Goal: Information Seeking & Learning: Learn about a topic

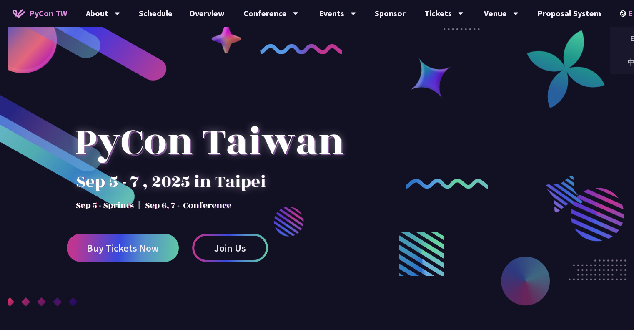
click at [623, 12] on div "EN" at bounding box center [635, 13] width 30 height 27
click at [623, 58] on div "中文" at bounding box center [635, 63] width 50 height 20
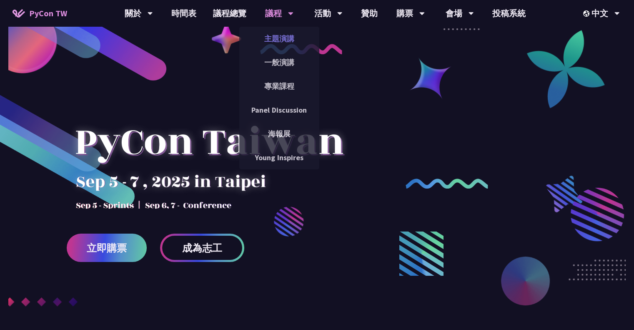
click at [277, 40] on link "主題演講" at bounding box center [279, 39] width 80 height 20
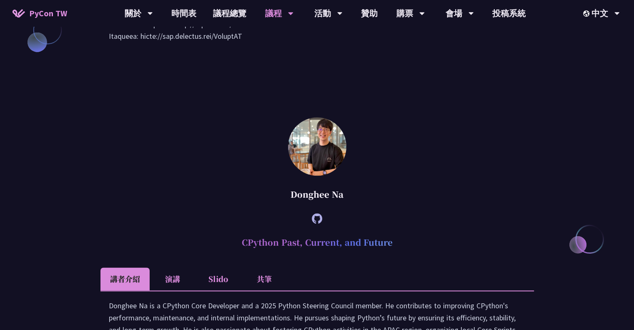
scroll to position [1134, 0]
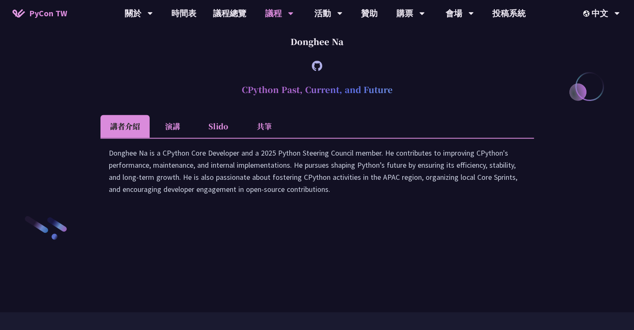
click at [180, 138] on li "演講" at bounding box center [173, 126] width 46 height 23
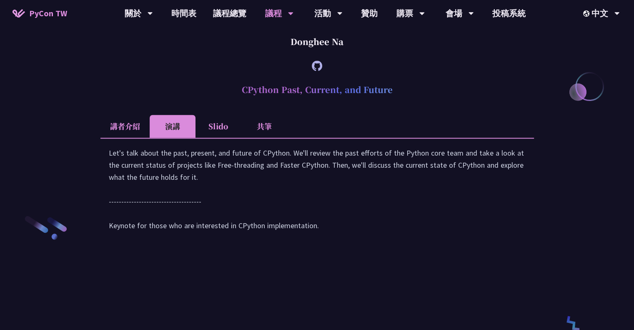
click at [132, 138] on li "講者介紹" at bounding box center [125, 126] width 49 height 23
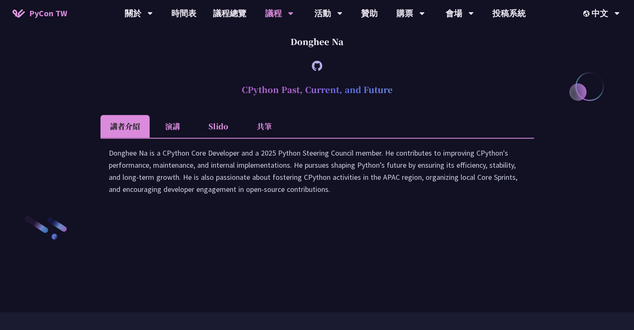
click at [216, 138] on li "Slido" at bounding box center [219, 126] width 46 height 23
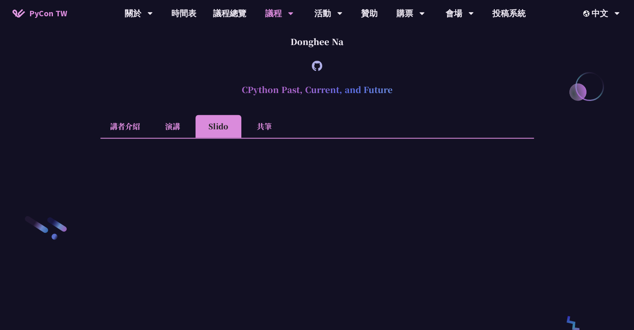
click at [258, 138] on li "共筆" at bounding box center [264, 126] width 46 height 23
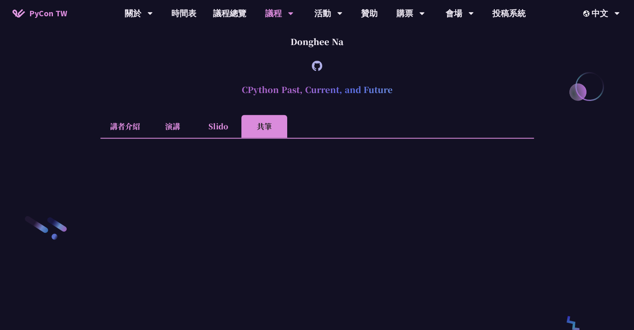
click at [209, 138] on li "Slido" at bounding box center [219, 126] width 46 height 23
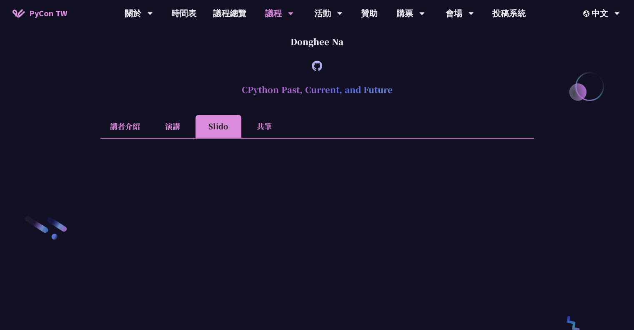
click at [166, 138] on li "演講" at bounding box center [173, 126] width 46 height 23
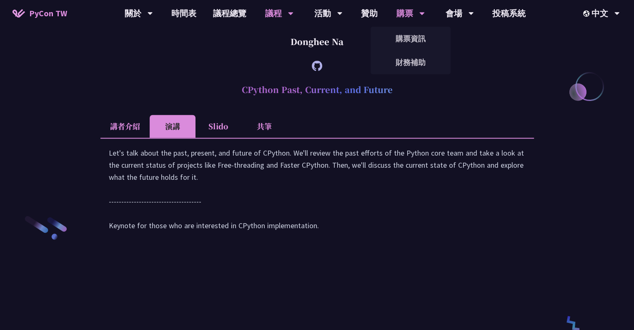
click at [418, 49] on div "購票資訊" at bounding box center [411, 39] width 80 height 24
click at [411, 43] on link "購票資訊" at bounding box center [411, 39] width 80 height 20
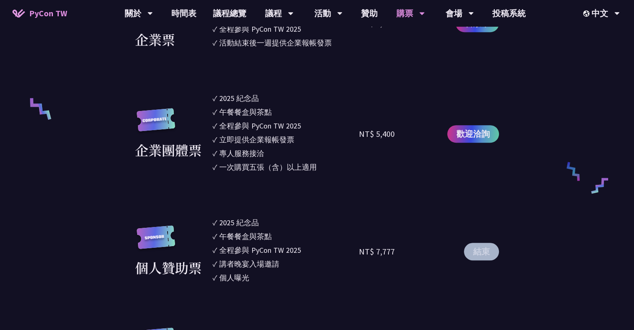
scroll to position [584, 0]
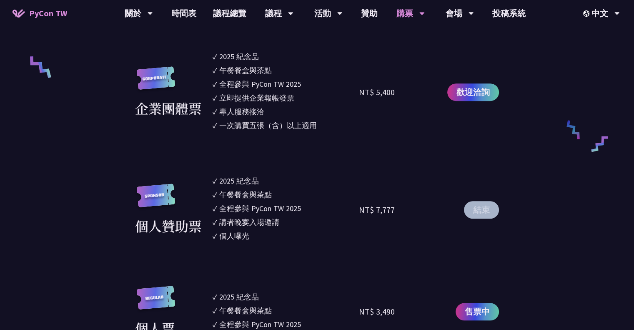
drag, startPoint x: 397, startPoint y: 96, endPoint x: 373, endPoint y: 91, distance: 24.6
type textarea "5,400"
click at [373, 91] on div "NT$ 5,400" at bounding box center [395, 92] width 73 height 83
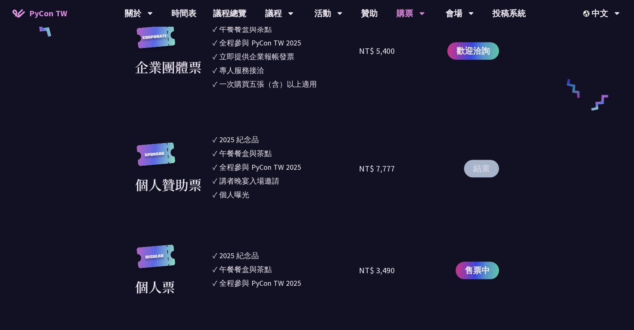
scroll to position [626, 0]
drag, startPoint x: 396, startPoint y: 162, endPoint x: 368, endPoint y: 167, distance: 28.3
click at [368, 167] on div "NT$ 7,777" at bounding box center [395, 167] width 73 height 69
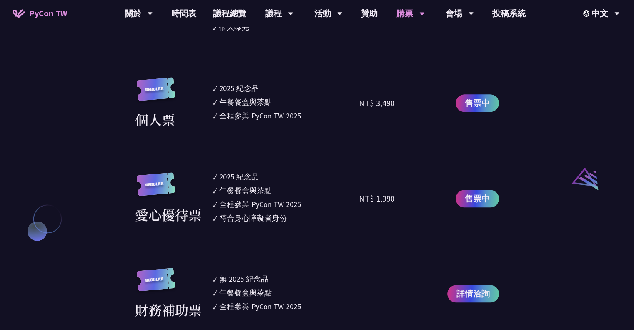
scroll to position [834, 0]
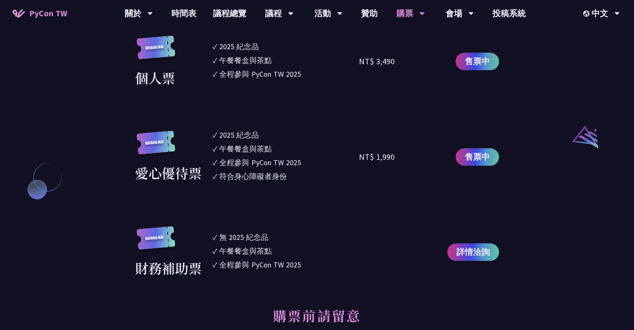
click at [268, 260] on div "全程參與 PyCon TW 2025" at bounding box center [260, 264] width 82 height 11
click at [269, 260] on div "全程參與 PyCon TW 2025" at bounding box center [260, 264] width 82 height 11
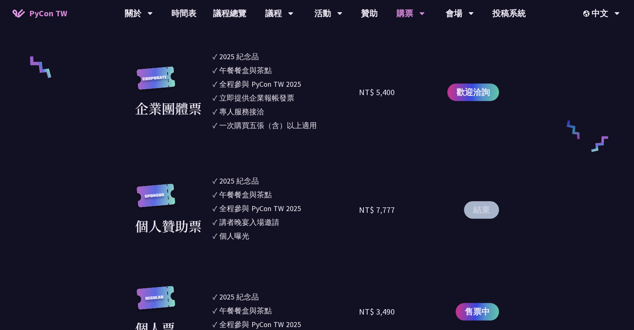
scroll to position [209, 0]
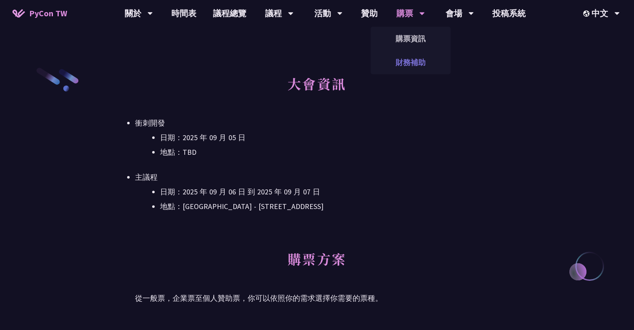
click at [415, 63] on link "財務補助" at bounding box center [411, 63] width 80 height 20
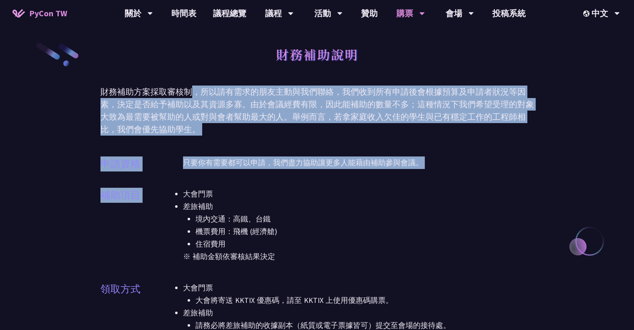
drag, startPoint x: 195, startPoint y: 95, endPoint x: 369, endPoint y: 191, distance: 198.6
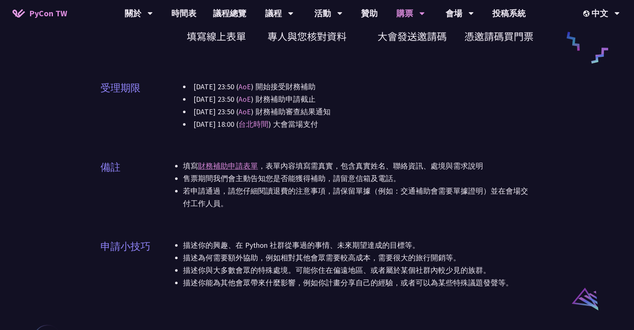
scroll to position [459, 0]
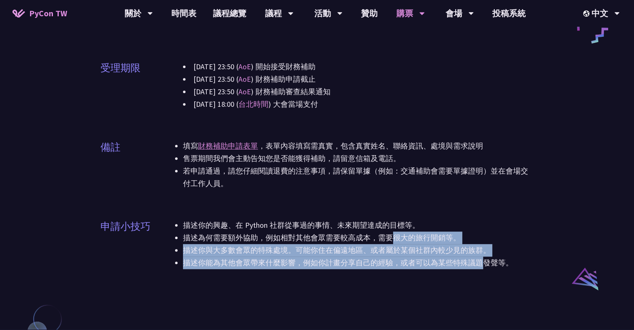
drag, startPoint x: 209, startPoint y: 237, endPoint x: 299, endPoint y: 262, distance: 93.2
click at [299, 262] on ul "描述你的興趣、在 Python 社群從事過的事情、未來期望達成的目標等。 描述為何需要額外協助，例如相對其他會眾需要較高成本，需要很大的旅行開銷等。 描述你與…" at bounding box center [358, 244] width 351 height 50
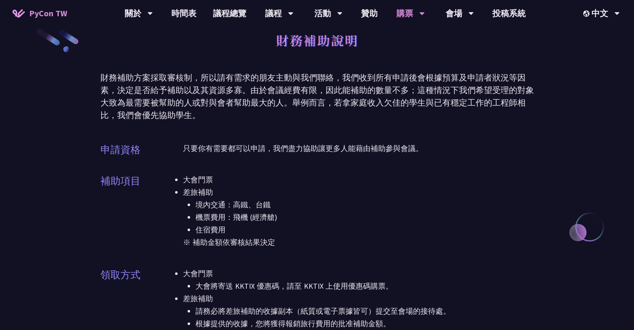
scroll to position [0, 0]
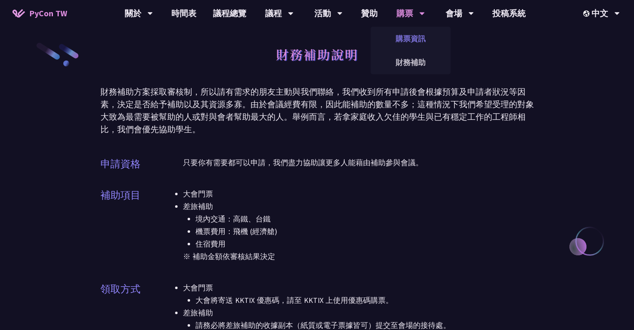
click at [404, 41] on link "購票資訊" at bounding box center [411, 39] width 80 height 20
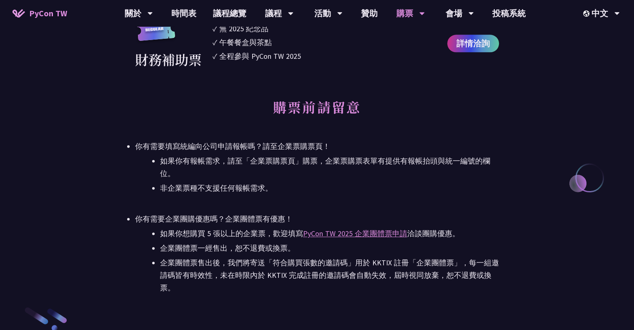
scroll to position [876, 0]
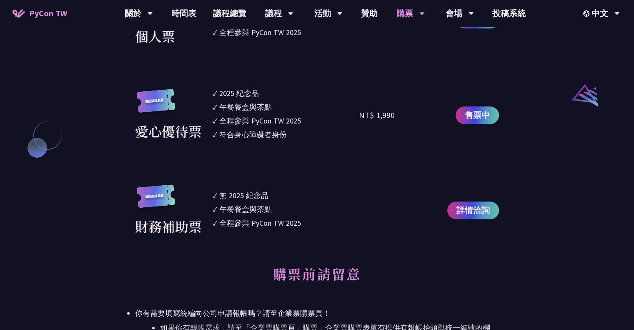
drag, startPoint x: 399, startPoint y: 109, endPoint x: 365, endPoint y: 108, distance: 33.4
click at [365, 108] on div "NT$ 1,990" at bounding box center [395, 115] width 73 height 55
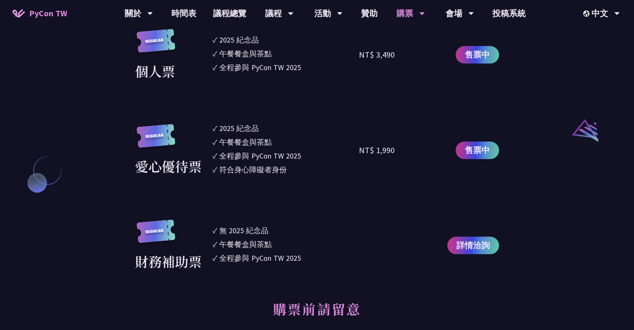
scroll to position [792, 0]
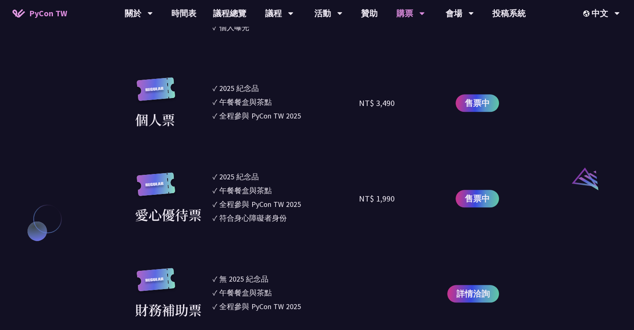
drag, startPoint x: 396, startPoint y: 96, endPoint x: 364, endPoint y: 98, distance: 31.7
click at [364, 98] on div "NT$ 3,490" at bounding box center [395, 103] width 73 height 52
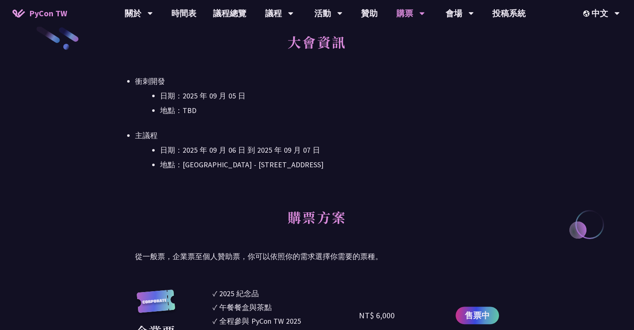
scroll to position [0, 0]
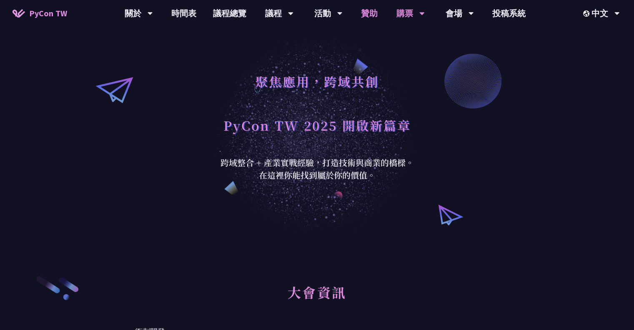
click at [360, 17] on link "贊助" at bounding box center [369, 13] width 33 height 27
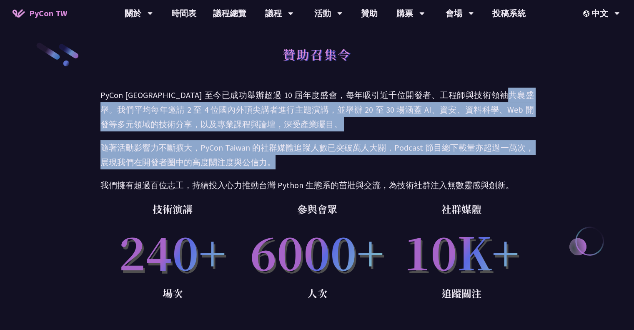
drag, startPoint x: 108, startPoint y: 111, endPoint x: 348, endPoint y: 162, distance: 245.0
click at [348, 162] on div "PyCon [GEOGRAPHIC_DATA] 至今已成功舉辦超過 10 屆年度盛會，每年吸引近千位開發者、工程師與技術領袖共襄盛舉。我們平均每年邀請 2 至…" at bounding box center [318, 140] width 434 height 105
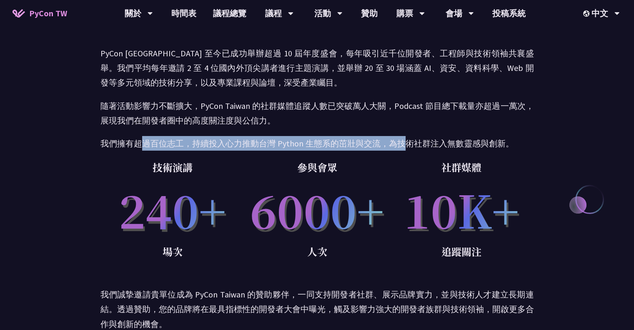
drag, startPoint x: 143, startPoint y: 143, endPoint x: 406, endPoint y: 150, distance: 263.2
click at [406, 150] on p "我們擁有超過百位志工，持續投入心力推動台灣 Python 生態系的茁壯與交流，為技術社群注入無數靈感與創新。" at bounding box center [318, 143] width 434 height 15
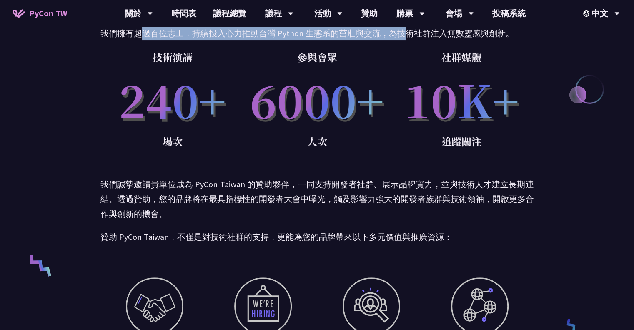
scroll to position [167, 0]
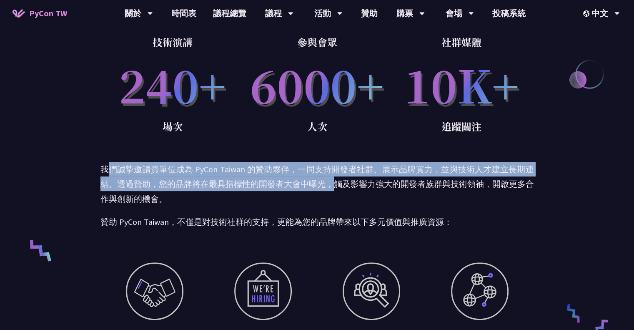
drag, startPoint x: 112, startPoint y: 174, endPoint x: 338, endPoint y: 180, distance: 226.1
click at [338, 180] on p "我們誠摯邀請貴單位成為 PyCon Taiwan 的贊助夥伴，一同支持開發者社群、展示品牌實力，並與技術人才建立長期連結。透過贊助，您的品牌將在最具指標性的開…" at bounding box center [318, 184] width 434 height 44
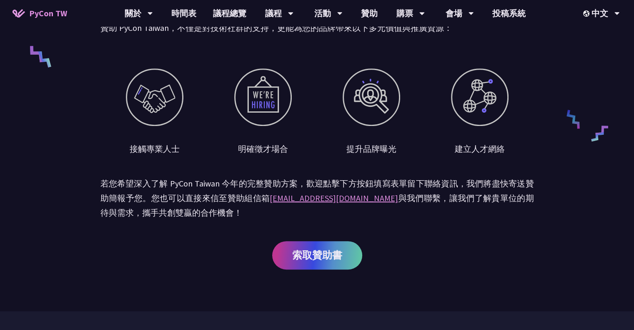
scroll to position [375, 0]
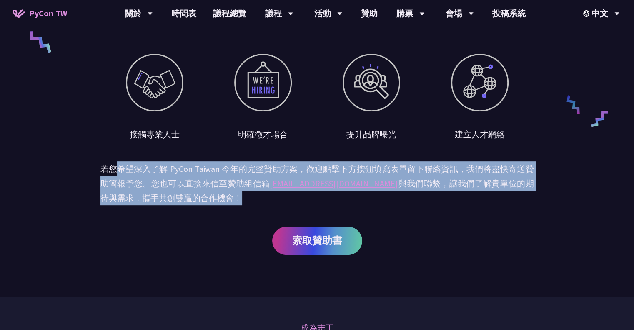
drag, startPoint x: 121, startPoint y: 172, endPoint x: 195, endPoint y: 192, distance: 76.9
click at [195, 192] on p "若您希望深入了解 PyCon Taiwan 今年的完整贊助方案，歡迎點擊下方按鈕填寫表單留下聯絡資訊，我們將盡快寄送贊助簡報予您。您也可以直接來信至贊助組信箱…" at bounding box center [318, 183] width 434 height 44
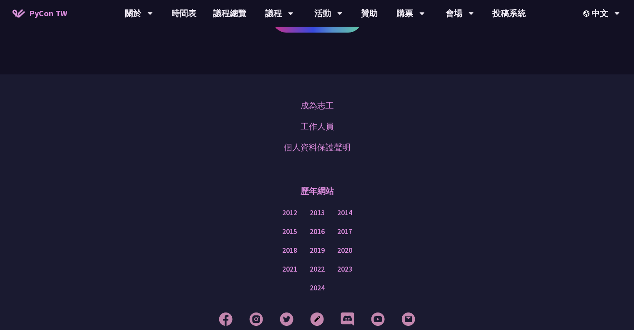
scroll to position [526, 0]
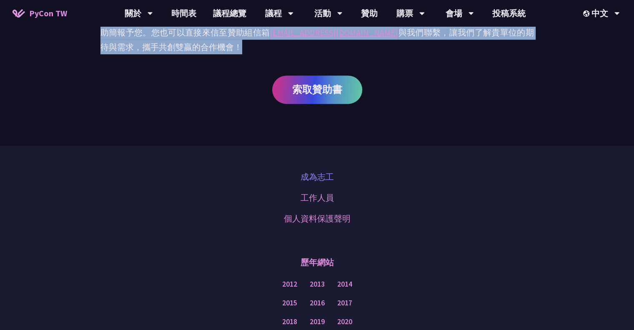
click at [317, 176] on link "成為志工" at bounding box center [317, 177] width 33 height 13
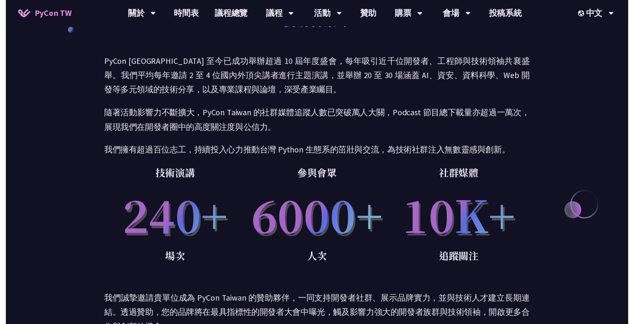
scroll to position [0, 0]
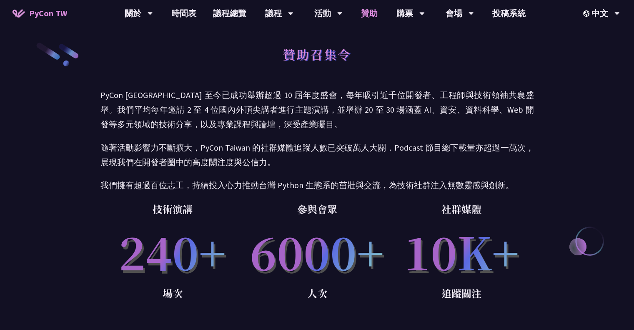
click at [370, 13] on link "贊助" at bounding box center [369, 13] width 33 height 27
click at [186, 15] on link "時間表" at bounding box center [184, 13] width 42 height 27
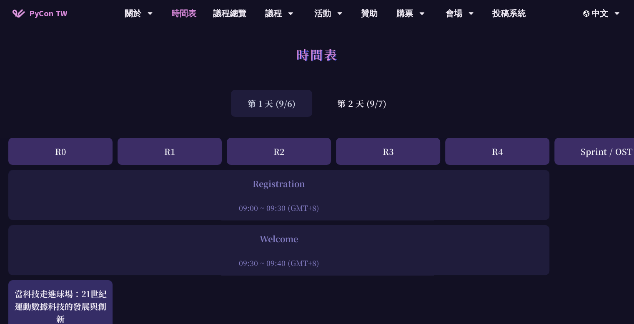
click at [70, 153] on div "R0" at bounding box center [60, 151] width 104 height 27
click at [53, 151] on div "R0" at bounding box center [60, 151] width 104 height 27
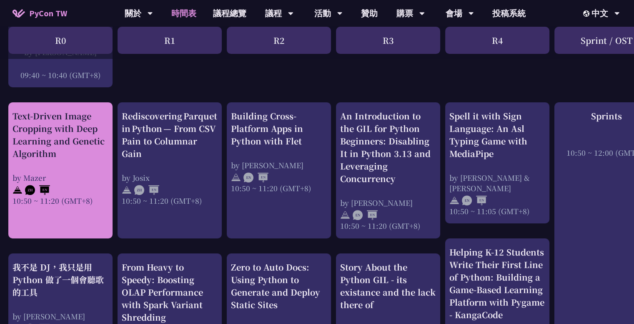
scroll to position [292, 0]
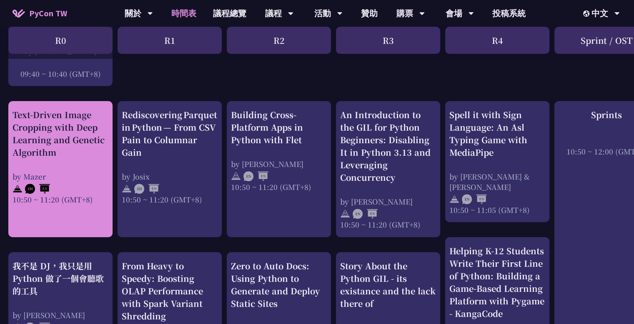
click at [75, 178] on div "by Mazer" at bounding box center [61, 176] width 96 height 10
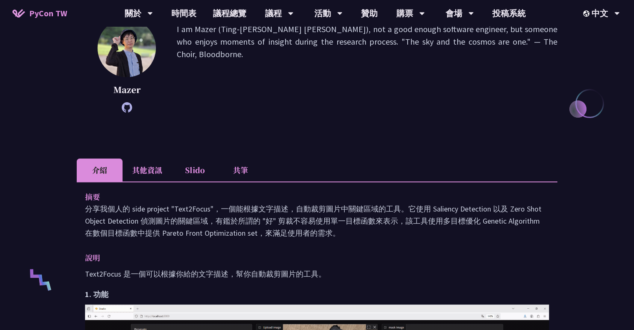
scroll to position [209, 0]
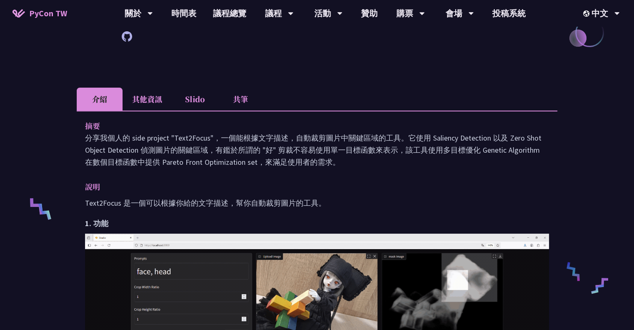
click at [181, 96] on li "Slido" at bounding box center [195, 99] width 46 height 23
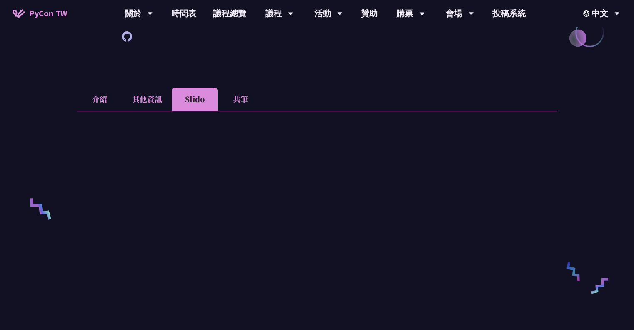
click at [236, 96] on li "共筆" at bounding box center [241, 99] width 46 height 23
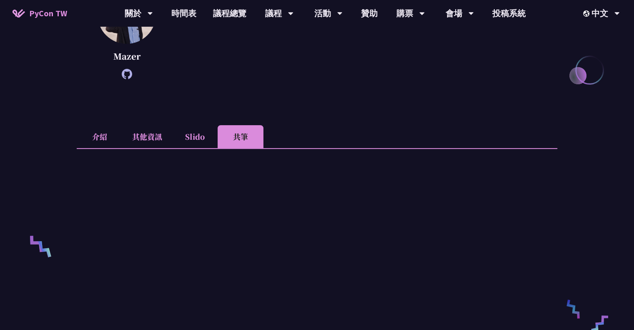
scroll to position [125, 0]
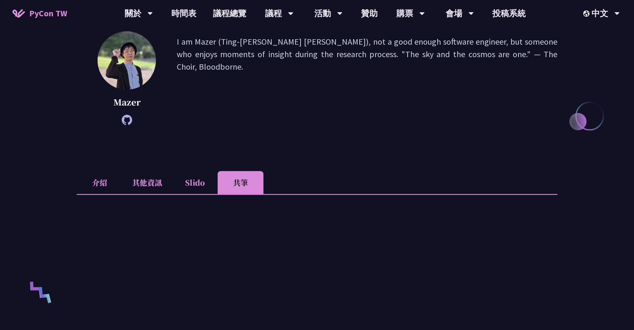
click at [198, 186] on li "Slido" at bounding box center [195, 182] width 46 height 23
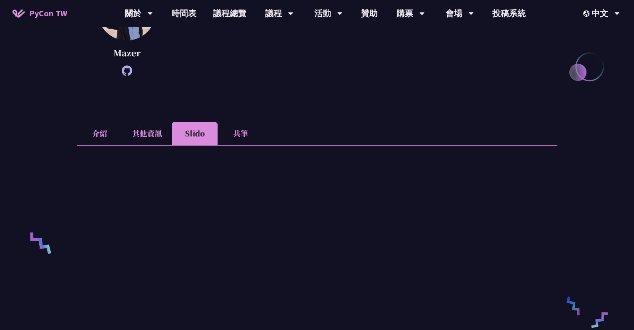
scroll to position [42, 0]
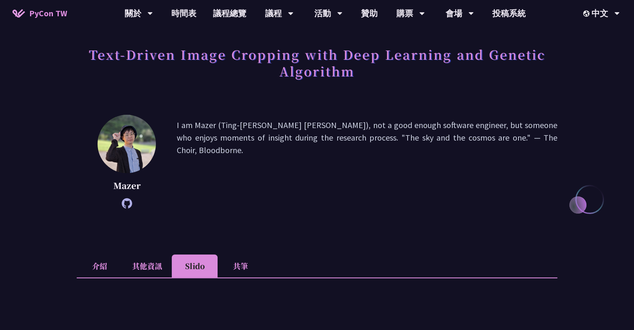
click at [247, 265] on li "共筆" at bounding box center [241, 265] width 46 height 23
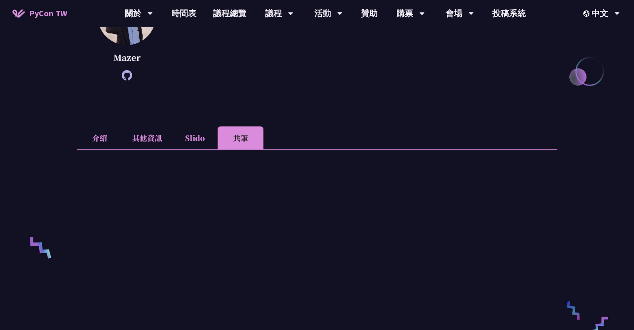
scroll to position [250, 0]
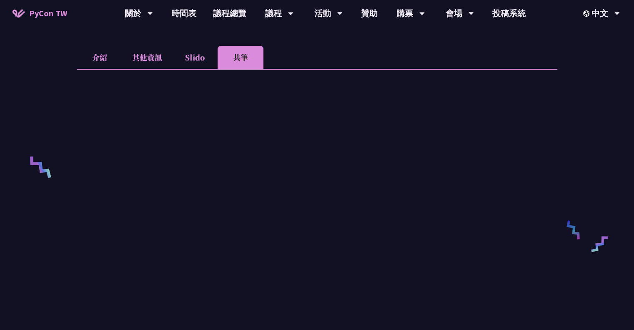
click at [93, 58] on li "介紹" at bounding box center [100, 57] width 46 height 23
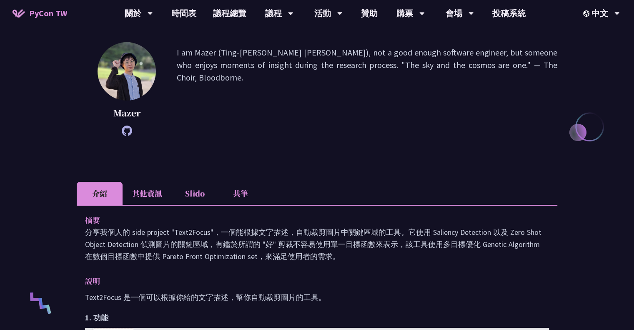
scroll to position [125, 0]
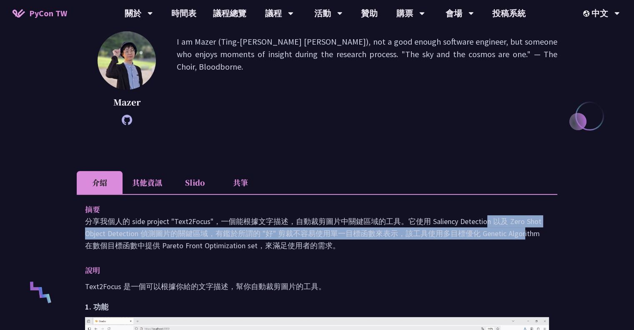
drag, startPoint x: 405, startPoint y: 220, endPoint x: 424, endPoint y: 233, distance: 23.5
click at [424, 233] on p "分享我個人的 side project "Text2Focus"，一個能根據文字描述，自動裁剪圖片中關鍵區域的工具。它使用 Saliency Detectio…" at bounding box center [317, 233] width 464 height 36
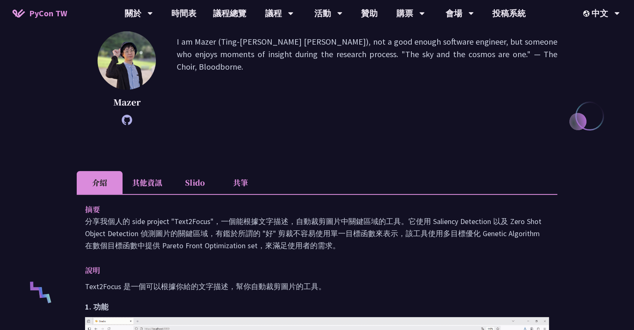
click at [311, 247] on p "分享我個人的 side project "Text2Focus"，一個能根據文字描述，自動裁剪圖片中關鍵區域的工具。它使用 Saliency Detectio…" at bounding box center [317, 233] width 464 height 36
drag, startPoint x: 318, startPoint y: 247, endPoint x: 122, endPoint y: 225, distance: 197.7
click at [122, 225] on p "分享我個人的 side project "Text2Focus"，一個能根據文字描述，自動裁剪圖片中關鍵區域的工具。它使用 Saliency Detectio…" at bounding box center [317, 233] width 464 height 36
click at [122, 221] on p "分享我個人的 side project "Text2Focus"，一個能根據文字描述，自動裁剪圖片中關鍵區域的工具。它使用 Saliency Detectio…" at bounding box center [317, 233] width 464 height 36
click at [113, 220] on p "分享我個人的 side project "Text2Focus"，一個能根據文字描述，自動裁剪圖片中關鍵區域的工具。它使用 Saliency Detectio…" at bounding box center [317, 233] width 464 height 36
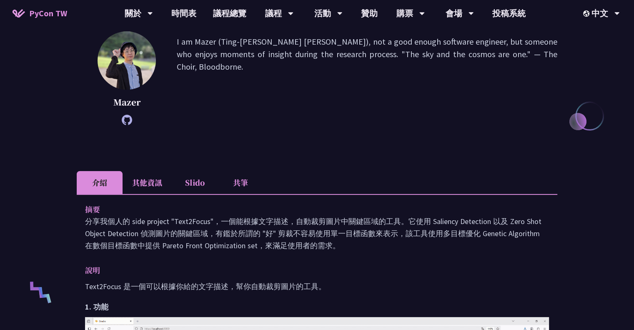
drag, startPoint x: 129, startPoint y: 220, endPoint x: 142, endPoint y: 220, distance: 12.5
click at [130, 220] on p "分享我個人的 side project "Text2Focus"，一個能根據文字描述，自動裁剪圖片中關鍵區域的工具。它使用 Saliency Detectio…" at bounding box center [317, 233] width 464 height 36
click at [154, 220] on p "分享我個人的 side project "Text2Focus"，一個能根據文字描述，自動裁剪圖片中關鍵區域的工具。它使用 Saliency Detectio…" at bounding box center [317, 233] width 464 height 36
click at [184, 223] on p "分享我個人的 side project "Text2Focus"，一個能根據文字描述，自動裁剪圖片中關鍵區域的工具。它使用 Saliency Detectio…" at bounding box center [317, 233] width 464 height 36
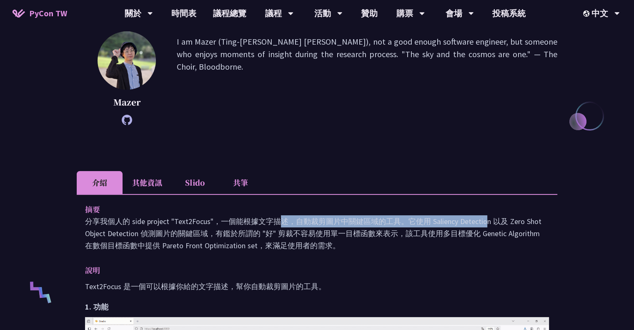
drag, startPoint x: 171, startPoint y: 220, endPoint x: 404, endPoint y: 221, distance: 232.3
click at [404, 221] on p "分享我個人的 side project "Text2Focus"，一個能根據文字描述，自動裁剪圖片中關鍵區域的工具。它使用 Saliency Detectio…" at bounding box center [317, 233] width 464 height 36
copy p ""Text2Focus"，一個能根據文字描述，自動裁剪圖片中關鍵區域的工具。"
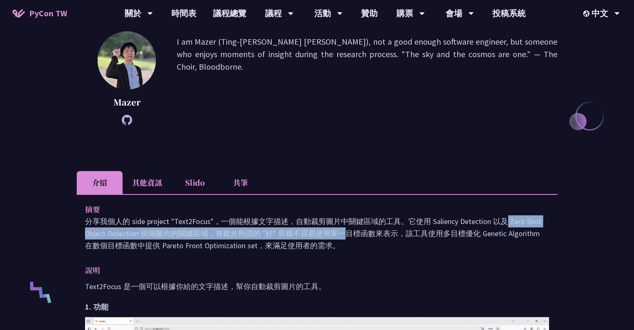
drag, startPoint x: 431, startPoint y: 218, endPoint x: 207, endPoint y: 235, distance: 224.2
click at [207, 235] on p "分享我個人的 side project "Text2Focus"，一個能根據文字描述，自動裁剪圖片中關鍵區域的工具。它使用 Saliency Detectio…" at bounding box center [317, 233] width 464 height 36
copy p "Saliency Detection 以及 Zero Shot Object Detection 偵測圖片的關鍵區域"
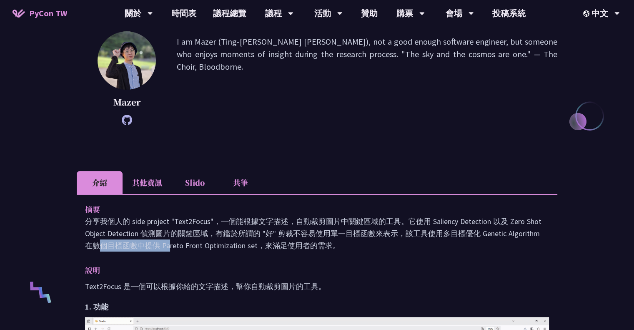
drag, startPoint x: 479, startPoint y: 233, endPoint x: 514, endPoint y: 231, distance: 35.1
click at [514, 231] on p "分享我個人的 side project "Text2Focus"，一個能根據文字描述，自動裁剪圖片中關鍵區域的工具。它使用 Saliency Detectio…" at bounding box center [317, 233] width 464 height 36
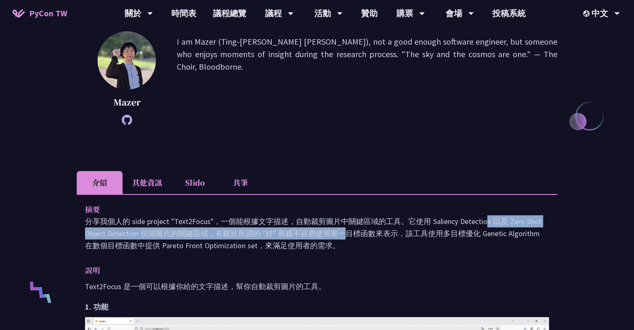
drag, startPoint x: 406, startPoint y: 221, endPoint x: 209, endPoint y: 232, distance: 197.9
click at [209, 232] on p "分享我個人的 side project "Text2Focus"，一個能根據文字描述，自動裁剪圖片中關鍵區域的工具。它使用 Saliency Detectio…" at bounding box center [317, 233] width 464 height 36
copy p "它使用 Saliency Detection 以及 Zero Shot Object Detection 偵測圖片的關鍵區域"
